Goal: Task Accomplishment & Management: Manage account settings

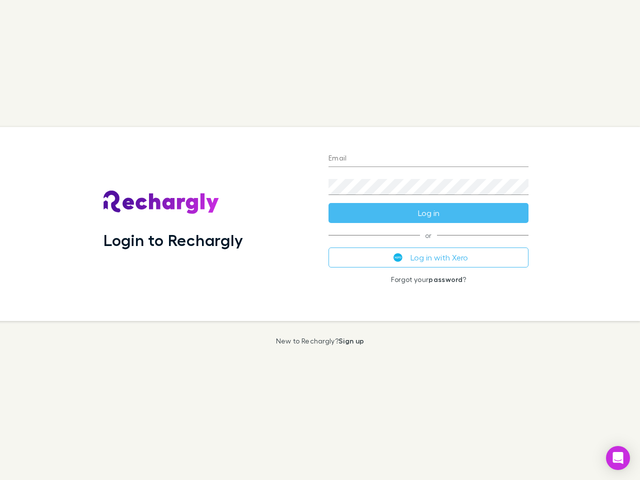
click at [320, 240] on div "Login to Rechargly" at bounding box center [208, 224] width 225 height 194
click at [429, 159] on input "Email" at bounding box center [429, 159] width 200 height 16
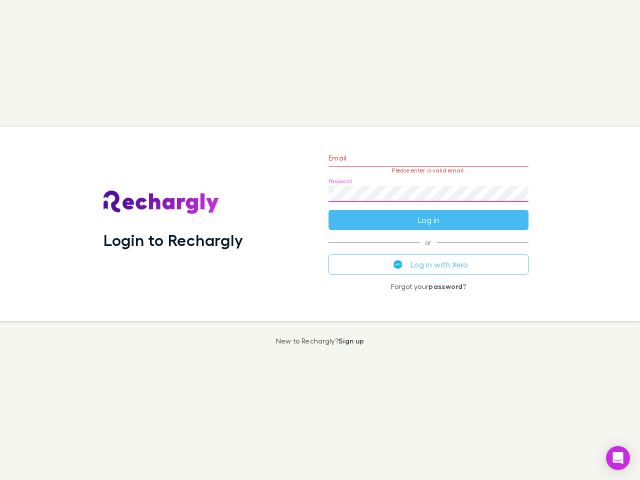
click at [429, 213] on form "Email Please enter a valid email. Password Log in" at bounding box center [429, 186] width 200 height 87
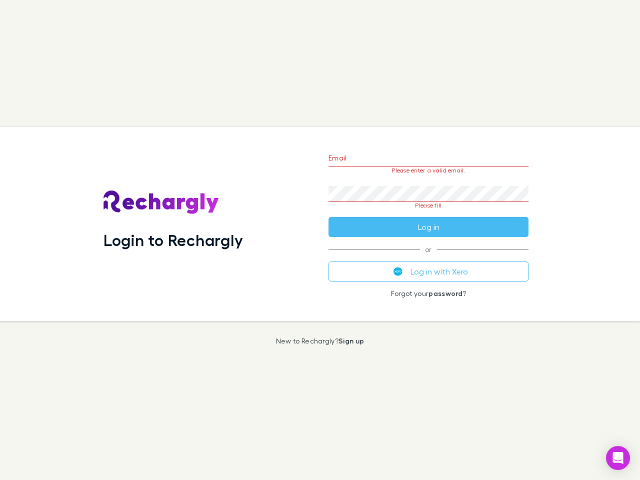
click at [429, 258] on div "Email Please enter a valid email. Password Please fill Log in or Log in with Xe…" at bounding box center [429, 224] width 216 height 194
click at [618, 458] on icon "Open Intercom Messenger" at bounding box center [618, 458] width 11 height 12
